Goal: Task Accomplishment & Management: Use online tool/utility

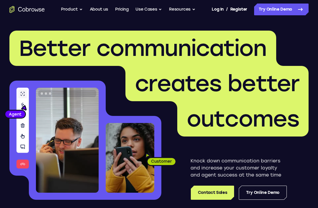
click at [279, 24] on header "Better communication creates better outcomes Customer Agent Agent Knock down co…" at bounding box center [159, 117] width 318 height 197
click at [292, 10] on link "Try Online Demo" at bounding box center [281, 10] width 54 height 12
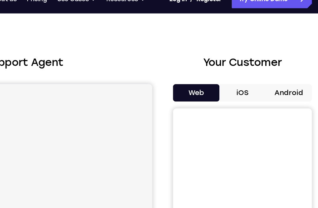
click at [277, 69] on button "Android" at bounding box center [292, 73] width 31 height 12
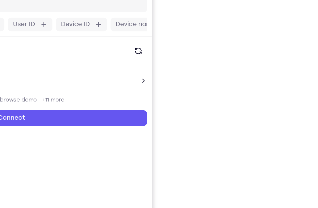
scroll to position [55, 0]
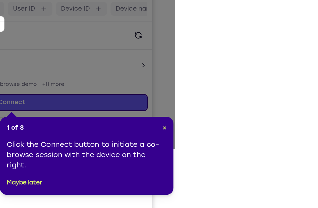
click at [207, 137] on span "×" at bounding box center [208, 139] width 3 height 5
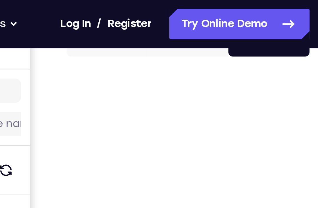
scroll to position [0, 0]
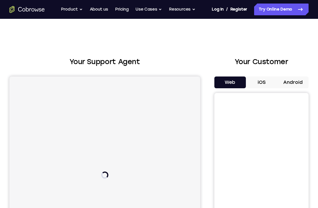
click at [294, 81] on button "Android" at bounding box center [292, 82] width 31 height 12
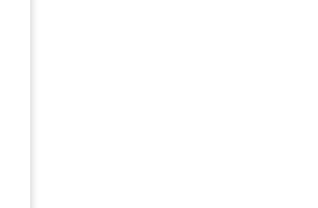
scroll to position [57, 0]
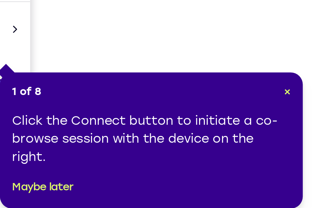
click at [299, 117] on span "×" at bounding box center [300, 119] width 3 height 5
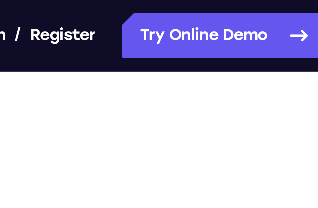
scroll to position [71, 0]
